Goal: Transaction & Acquisition: Purchase product/service

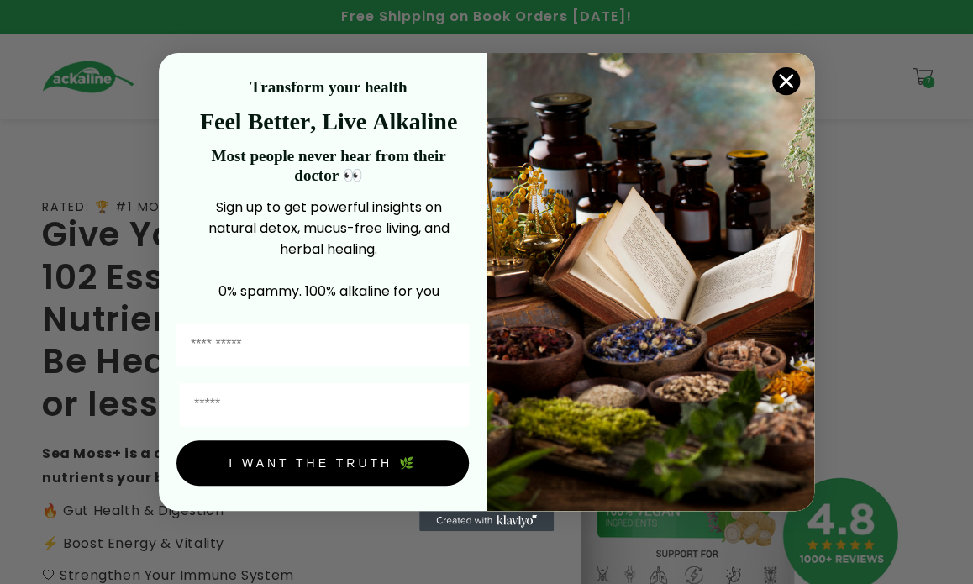
click at [790, 84] on circle "Close dialog" at bounding box center [786, 81] width 28 height 28
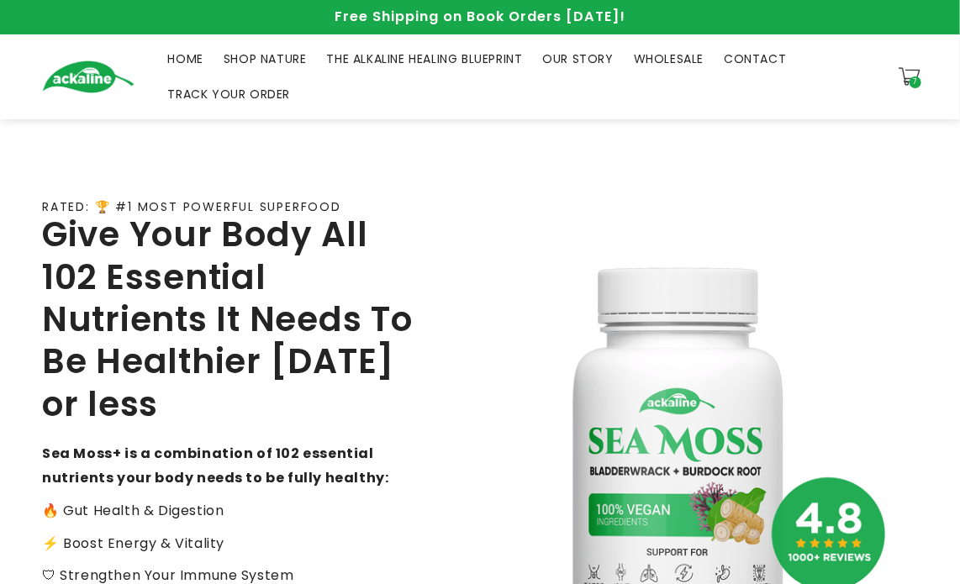
click at [914, 76] on span "7" at bounding box center [915, 82] width 4 height 12
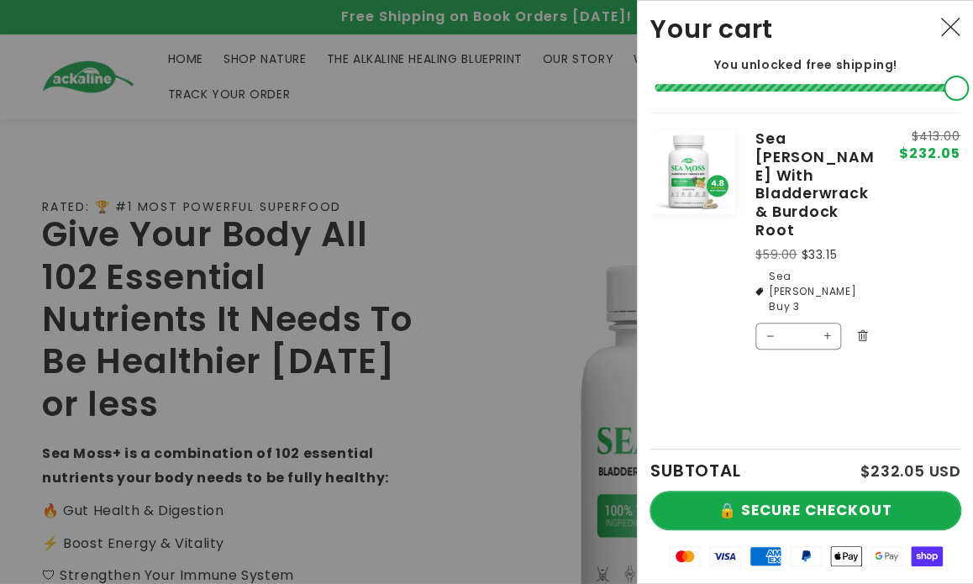
click at [855, 514] on button "🔒 SECURE CHECKOUT" at bounding box center [805, 511] width 310 height 38
